Goal: Find specific page/section: Find specific page/section

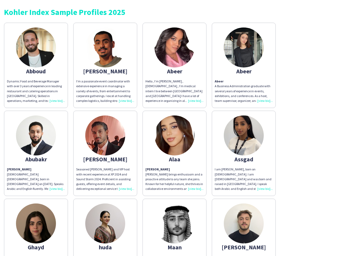
click at [171, 128] on img at bounding box center [175, 135] width 40 height 40
click at [36, 65] on img at bounding box center [36, 47] width 40 height 40
click at [105, 65] on img at bounding box center [105, 47] width 40 height 40
click at [175, 65] on img at bounding box center [175, 47] width 40 height 40
click at [244, 65] on img at bounding box center [244, 47] width 40 height 40
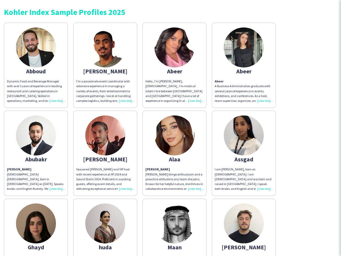
click at [36, 153] on img at bounding box center [36, 135] width 40 height 40
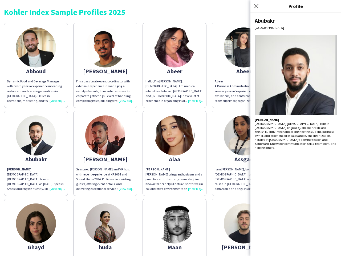
click at [105, 153] on img at bounding box center [105, 135] width 40 height 40
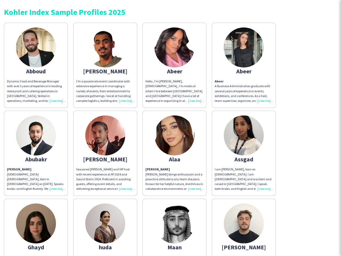
click at [175, 153] on img at bounding box center [175, 135] width 40 height 40
click at [244, 153] on img at bounding box center [244, 135] width 40 height 40
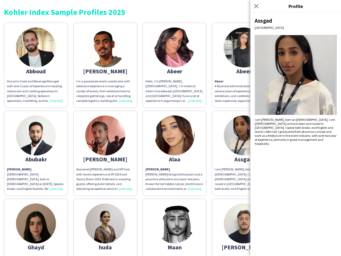
click at [36, 227] on img at bounding box center [36, 223] width 40 height 40
